Goal: Check status: Check status

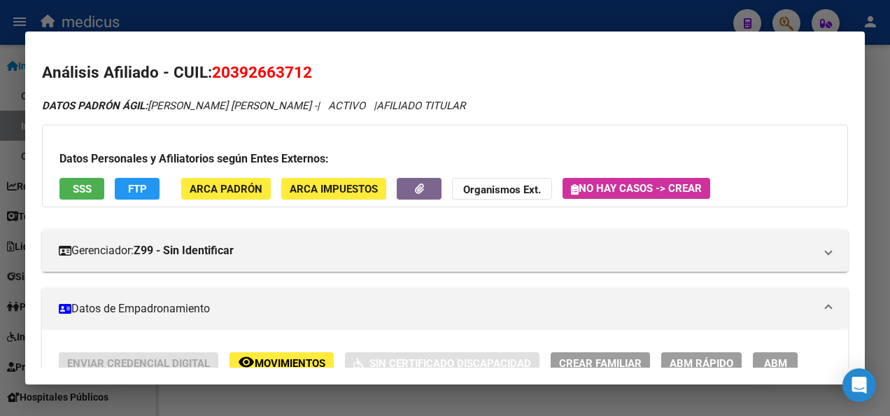
click at [332, 394] on div at bounding box center [445, 208] width 890 height 416
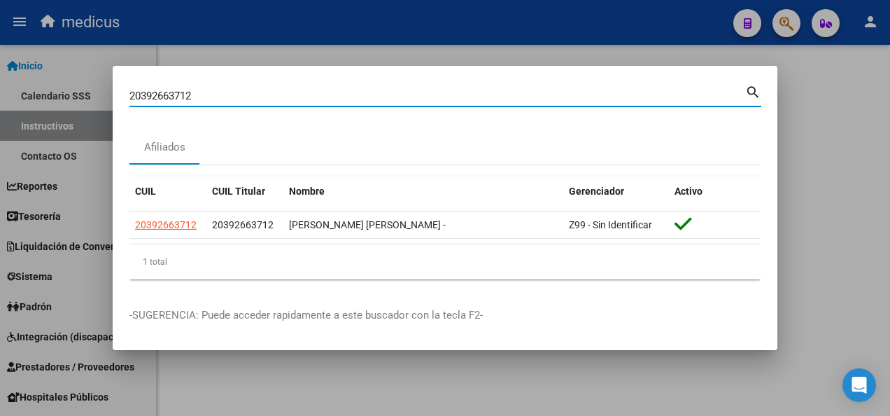
drag, startPoint x: 199, startPoint y: 91, endPoint x: 97, endPoint y: 95, distance: 102.3
click at [97, 95] on div "20392663712 Buscar (apellido, dni, cuil, nro traspaso, cuit, obra social) searc…" at bounding box center [445, 208] width 890 height 416
paste input "924851709"
type input "20924851709"
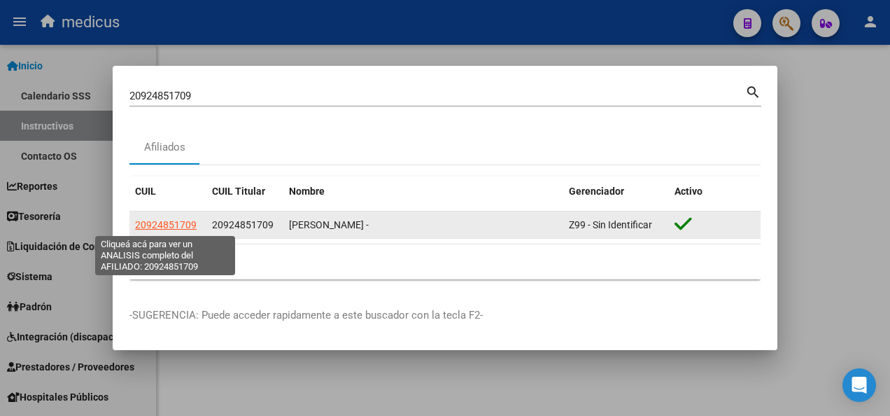
click at [153, 224] on span "20924851709" at bounding box center [166, 224] width 62 height 11
type textarea "20924851709"
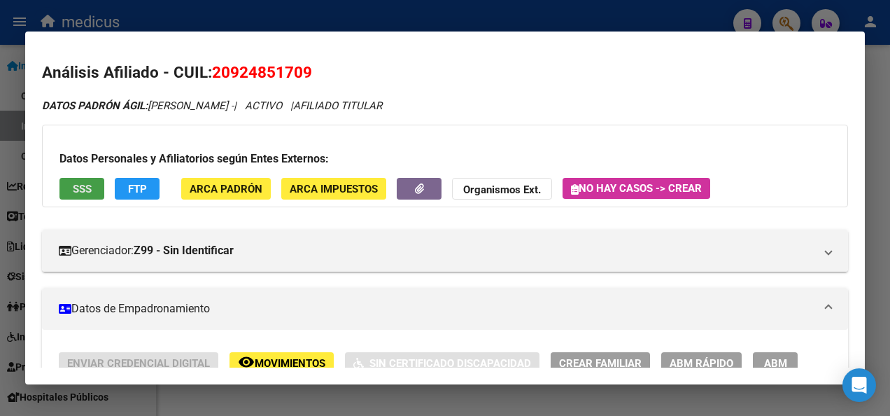
click at [71, 196] on button "SSS" at bounding box center [82, 189] width 45 height 22
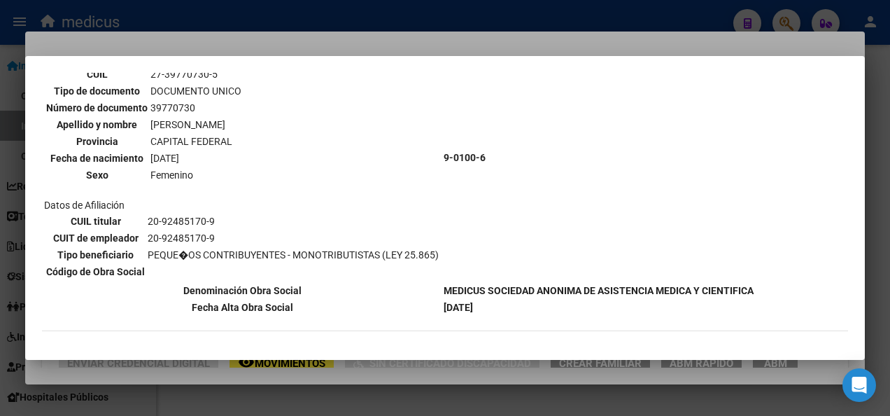
scroll to position [700, 0]
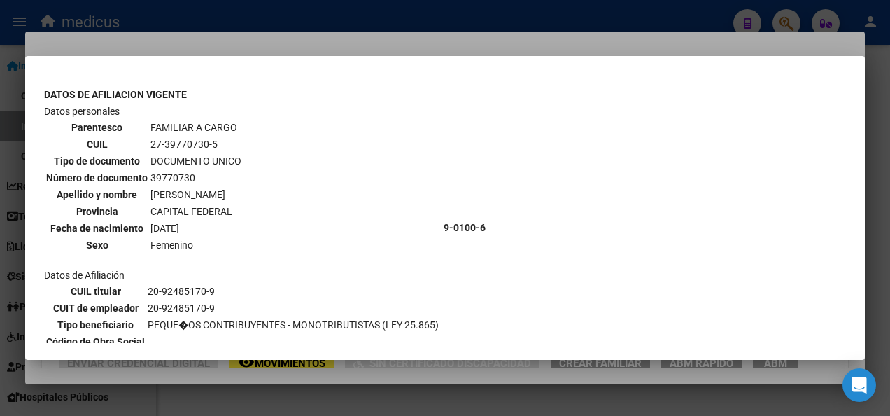
click at [371, 404] on div at bounding box center [445, 208] width 890 height 416
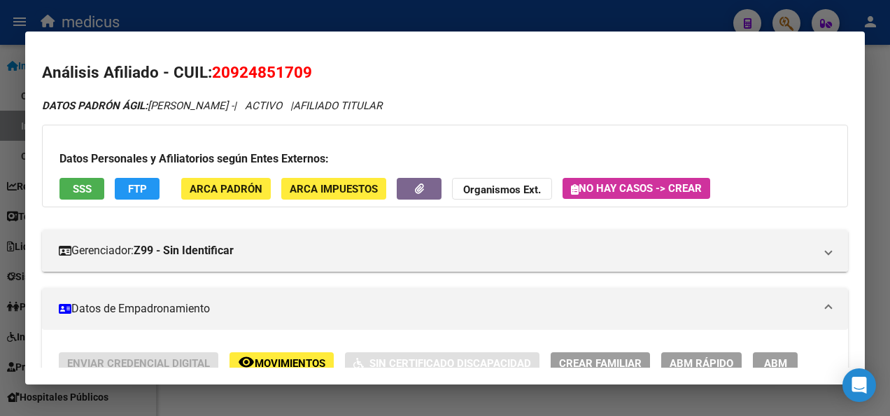
click at [371, 403] on div at bounding box center [445, 208] width 890 height 416
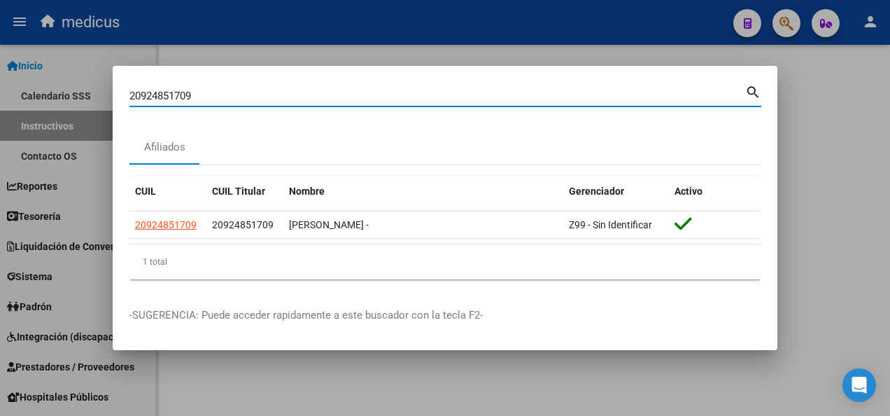
drag, startPoint x: 200, startPoint y: 92, endPoint x: 55, endPoint y: 88, distance: 145.0
click at [55, 88] on div "20924851709 Buscar (apellido, dni, cuil, nro traspaso, cuit, obra social) searc…" at bounding box center [445, 208] width 890 height 416
paste input "7351467628"
type input "27351467628"
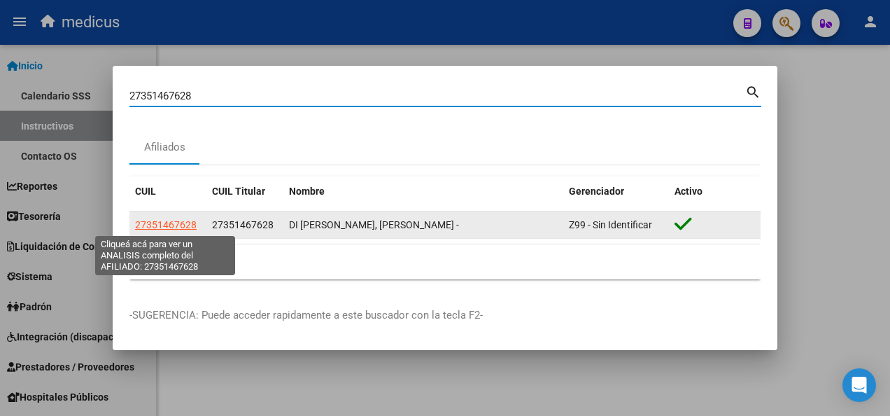
click at [167, 223] on span "27351467628" at bounding box center [166, 224] width 62 height 11
type textarea "27351467628"
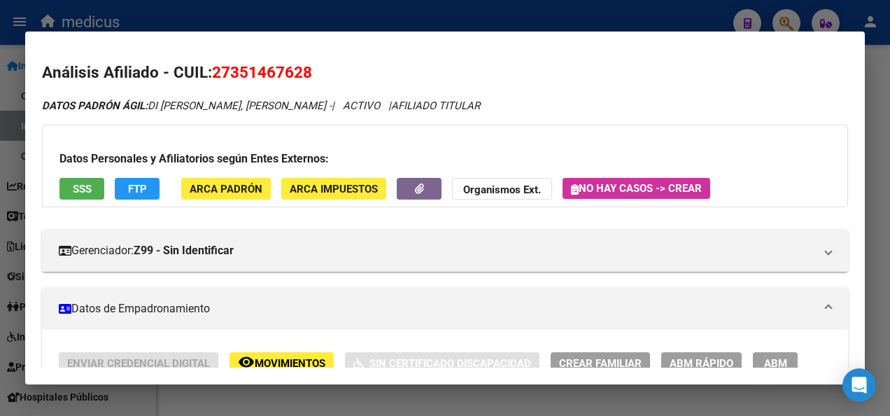
click at [74, 186] on span "SSS" at bounding box center [82, 189] width 19 height 13
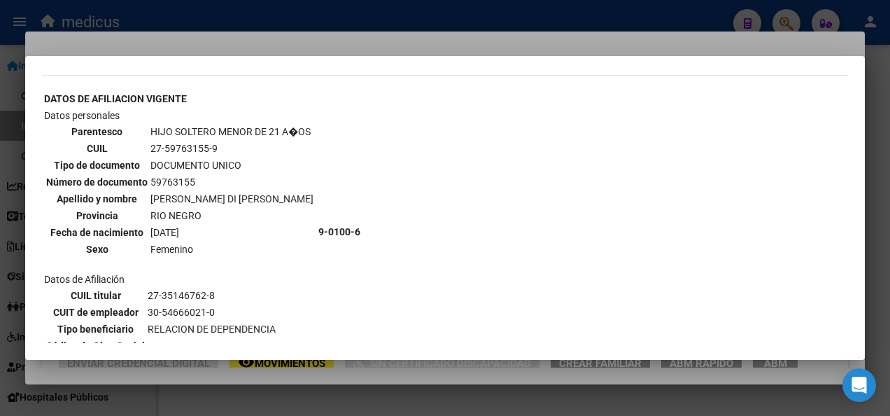
scroll to position [490, 0]
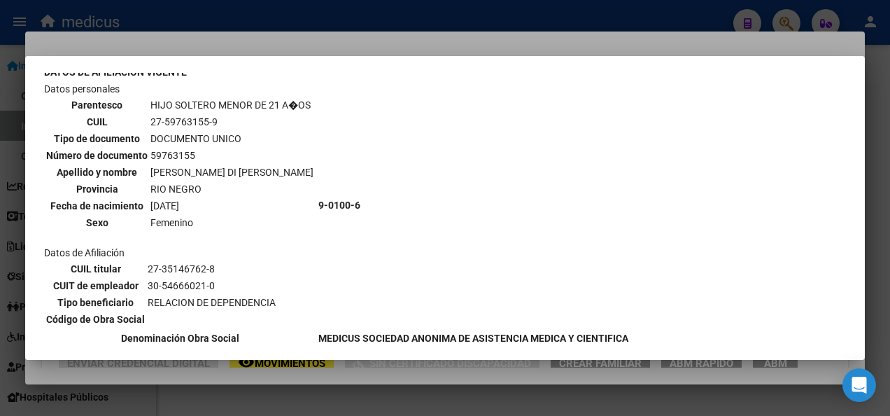
click at [473, 391] on div at bounding box center [445, 208] width 890 height 416
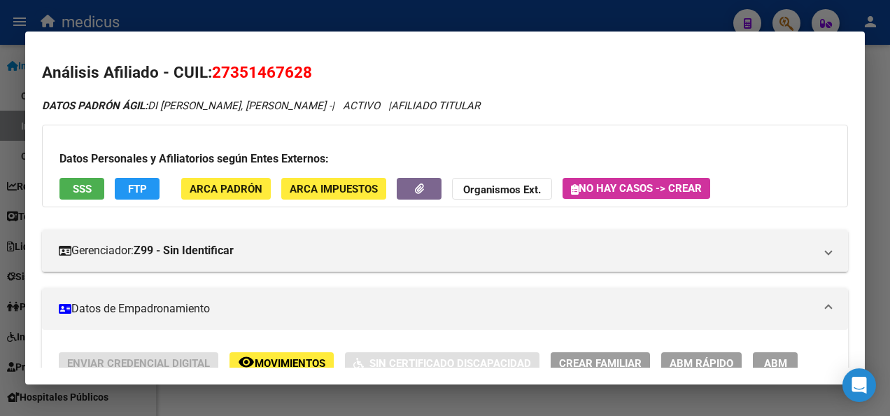
click at [473, 391] on div at bounding box center [445, 208] width 890 height 416
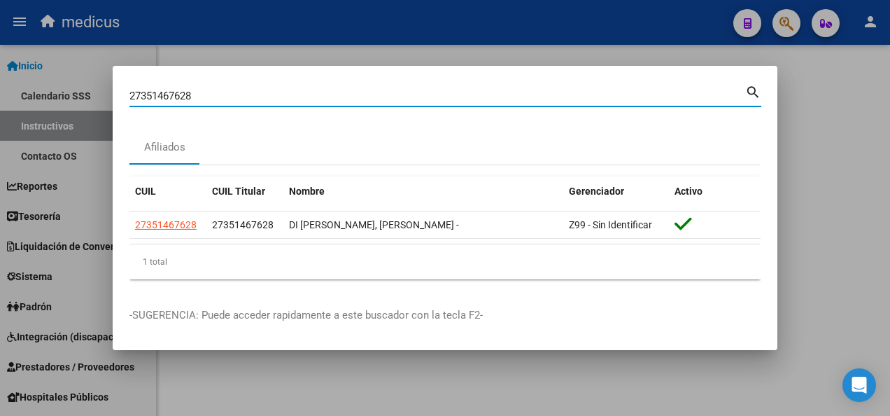
drag, startPoint x: 201, startPoint y: 92, endPoint x: 95, endPoint y: 97, distance: 106.5
click at [95, 97] on div "27351467628 Buscar (apellido, dni, cuil, nro traspaso, cuit, obra social) searc…" at bounding box center [445, 208] width 890 height 416
paste input "020123925"
type input "20201239258"
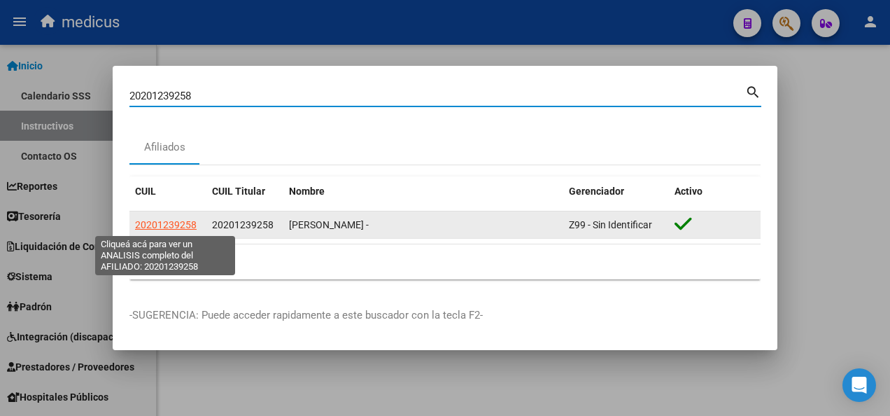
click at [156, 223] on span "20201239258" at bounding box center [166, 224] width 62 height 11
type textarea "20201239258"
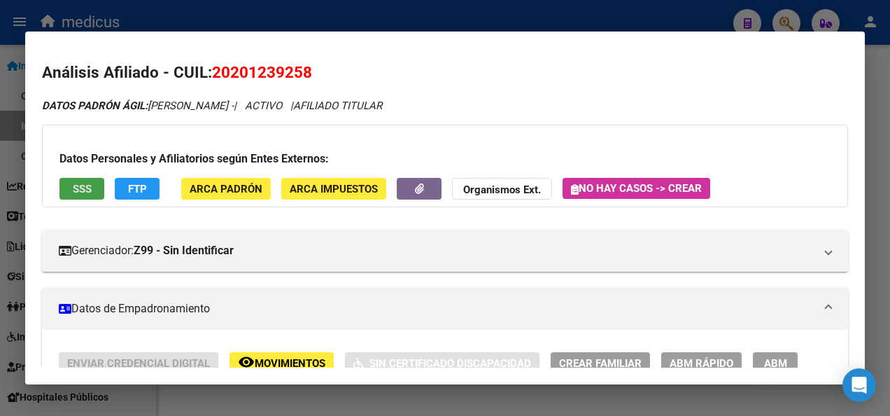
click at [77, 197] on button "SSS" at bounding box center [82, 189] width 45 height 22
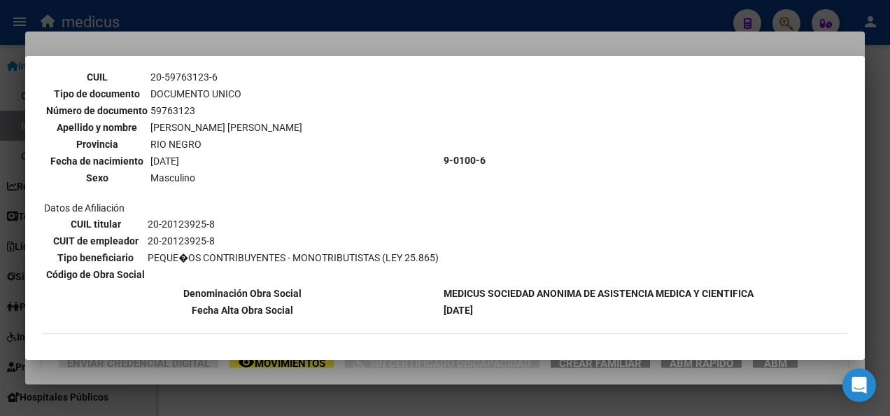
scroll to position [834, 0]
